Goal: Transaction & Acquisition: Purchase product/service

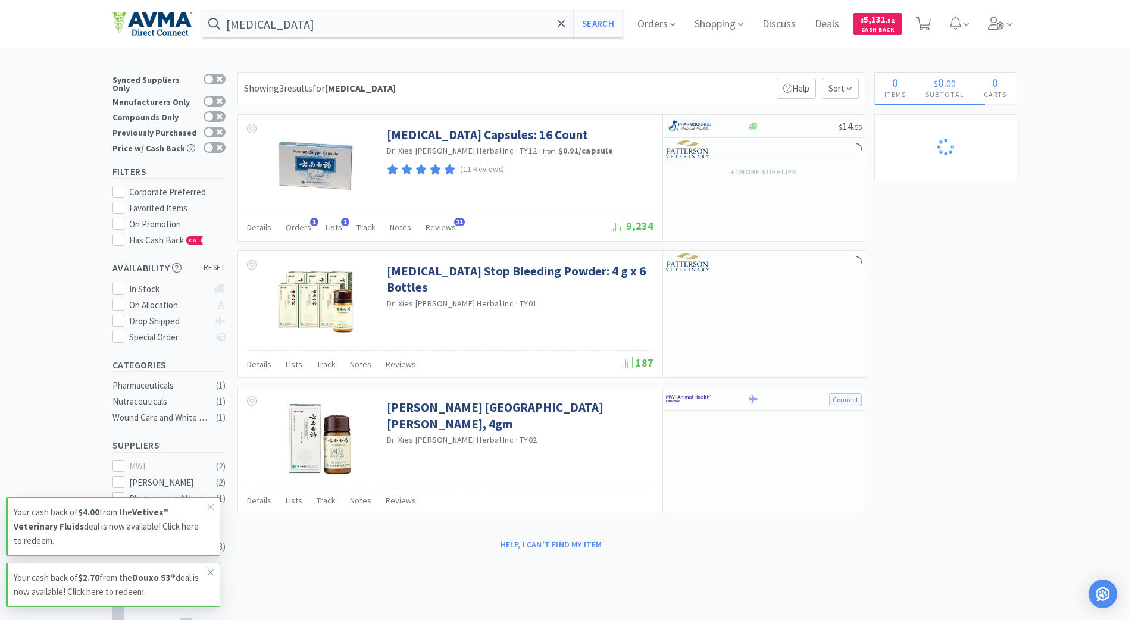
select select "1"
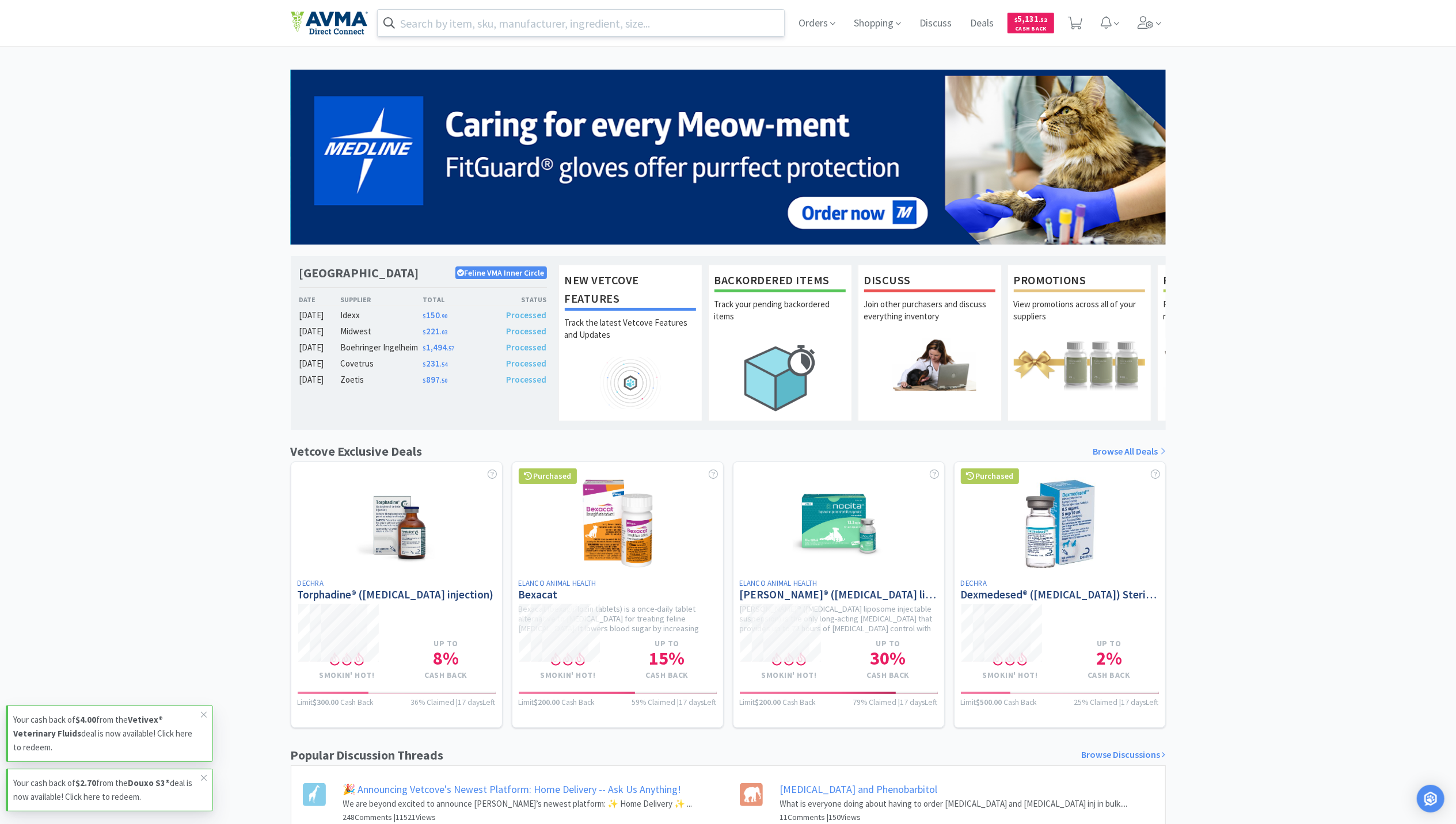
click at [452, 29] on input "text" at bounding box center [580, 22] width 407 height 26
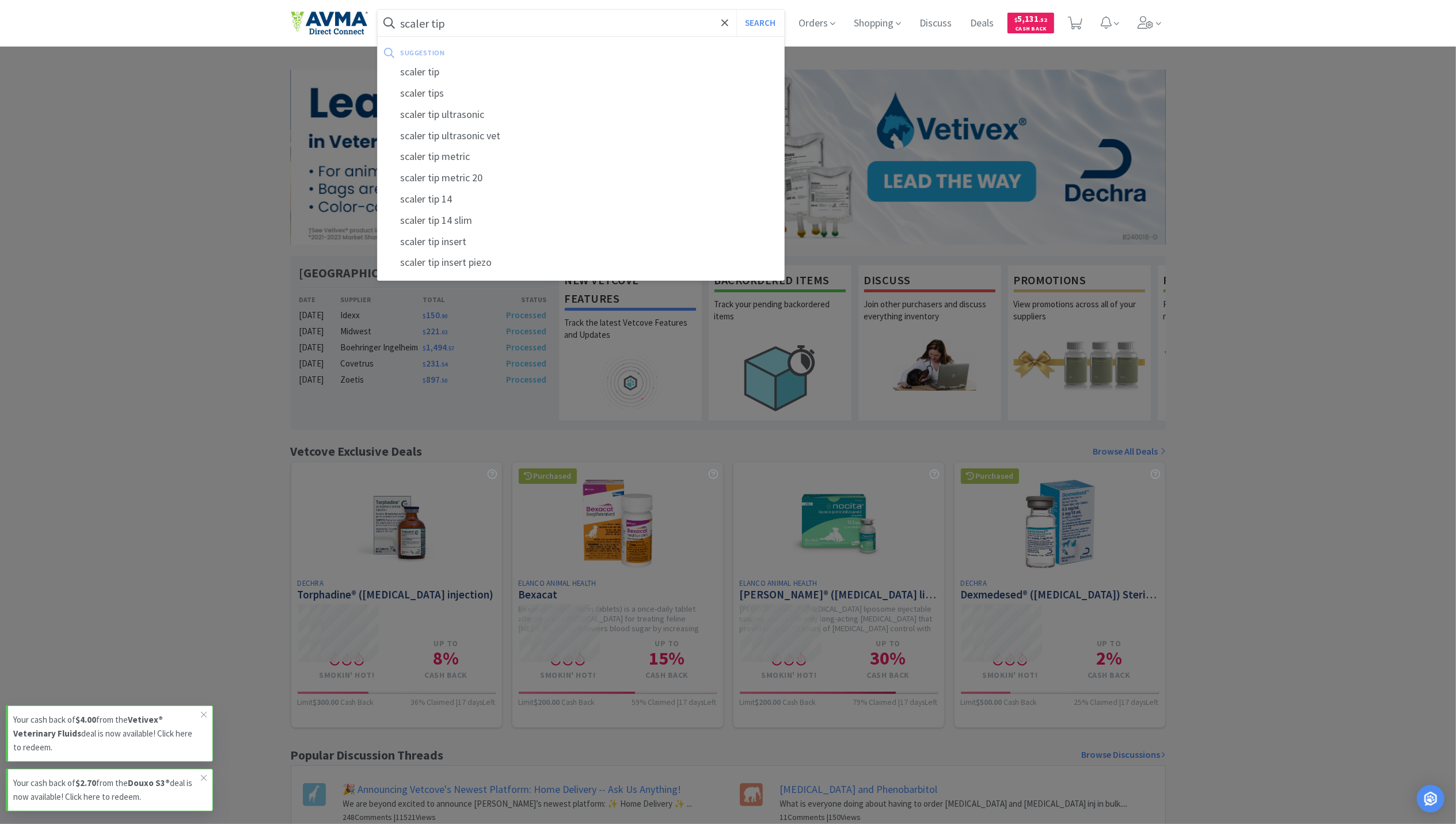
type input "scaler tip"
click at [736, 10] on button "Search" at bounding box center [759, 22] width 47 height 26
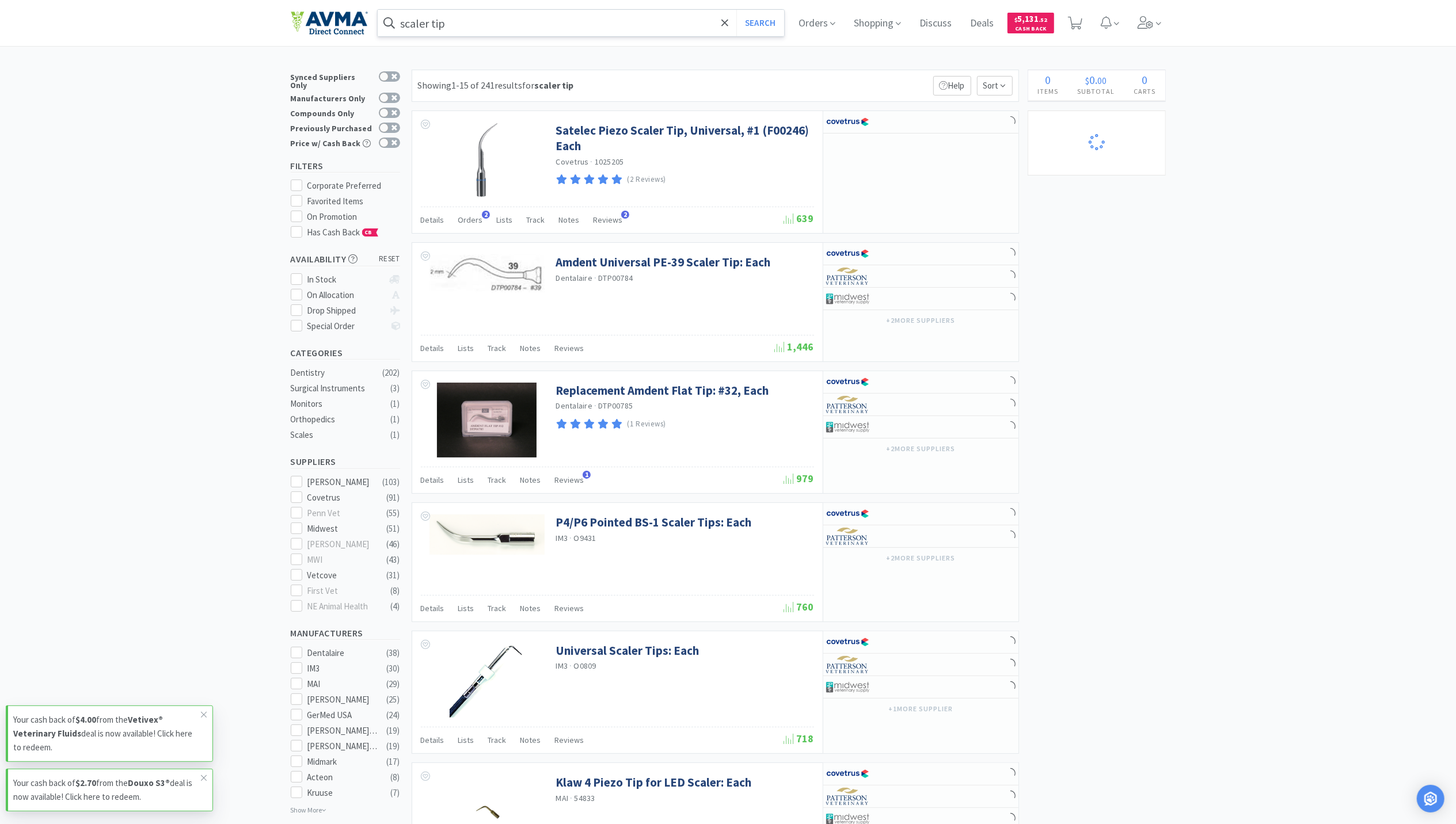
select select "1"
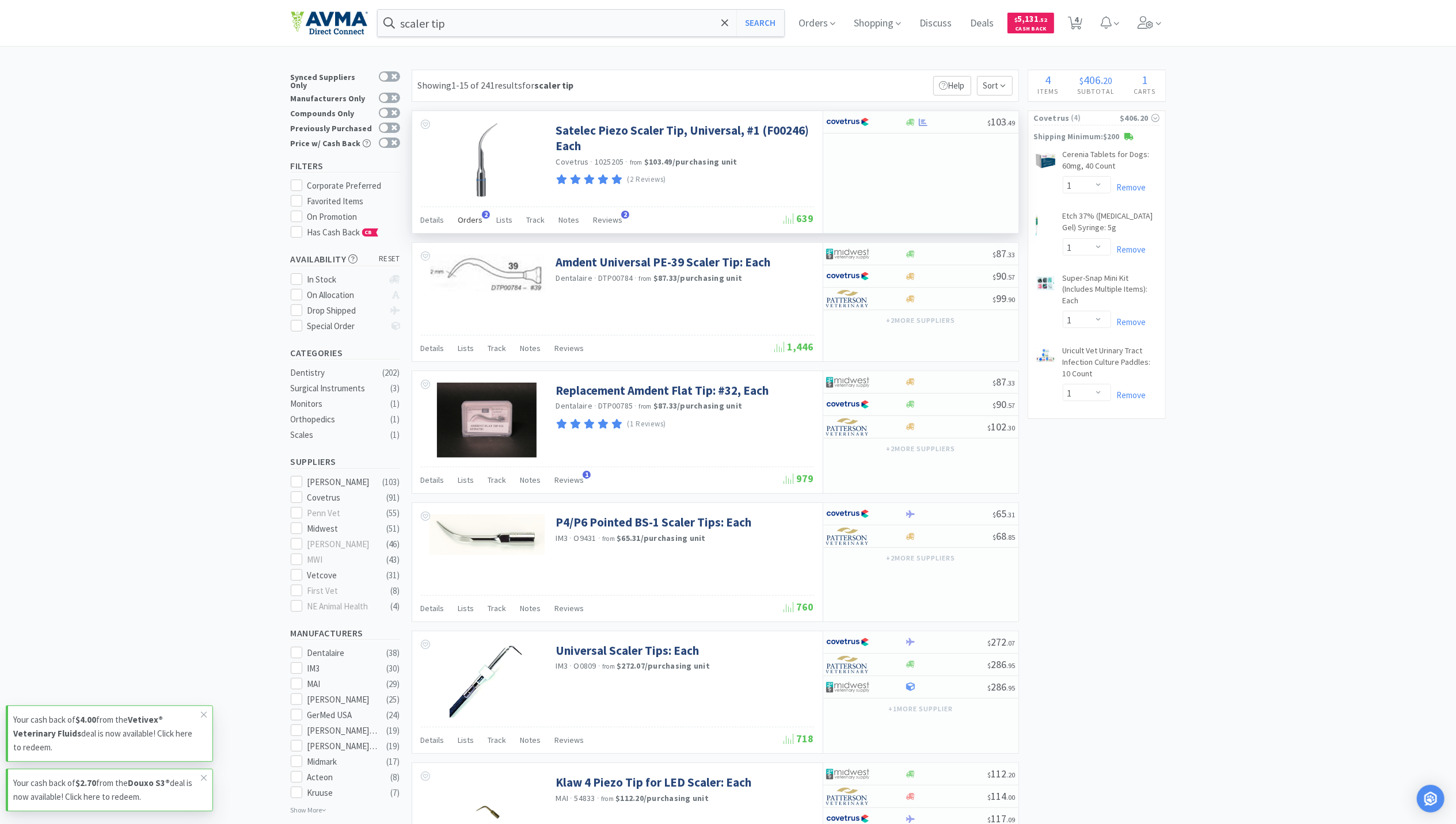
click at [459, 224] on span "Orders" at bounding box center [471, 220] width 25 height 11
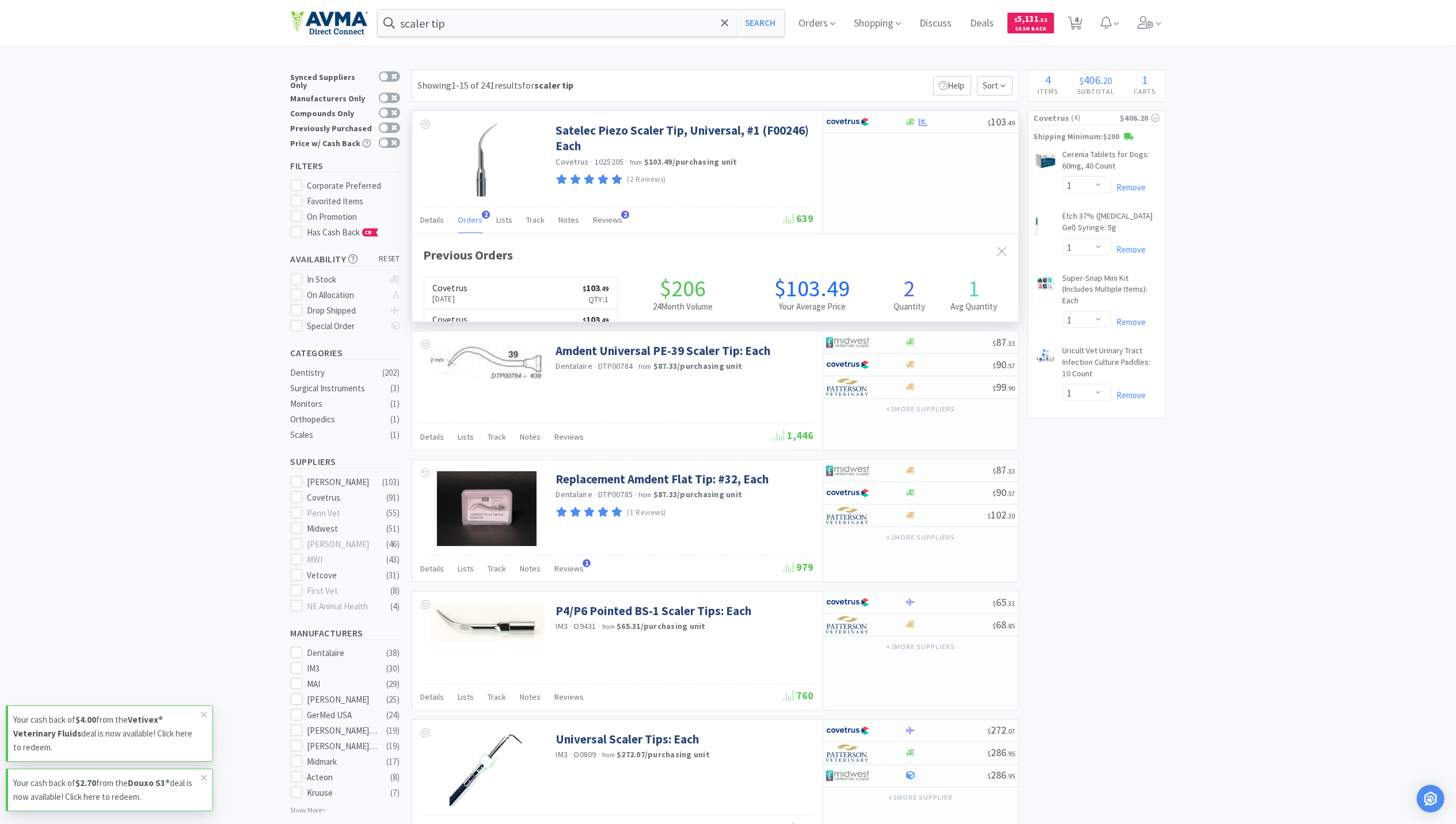
scroll to position [298, 606]
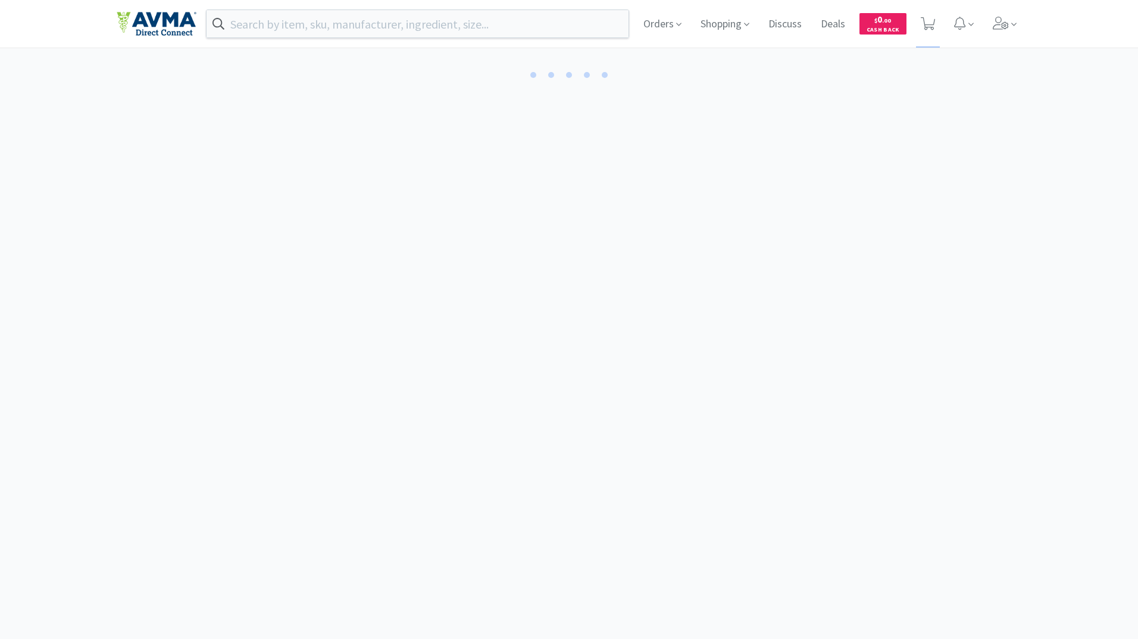
select select "1"
